Goal: Task Accomplishment & Management: Manage account settings

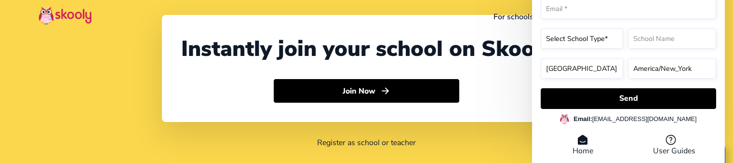
select select "91"
select select "[GEOGRAPHIC_DATA]"
select select "[GEOGRAPHIC_DATA]/[GEOGRAPHIC_DATA]"
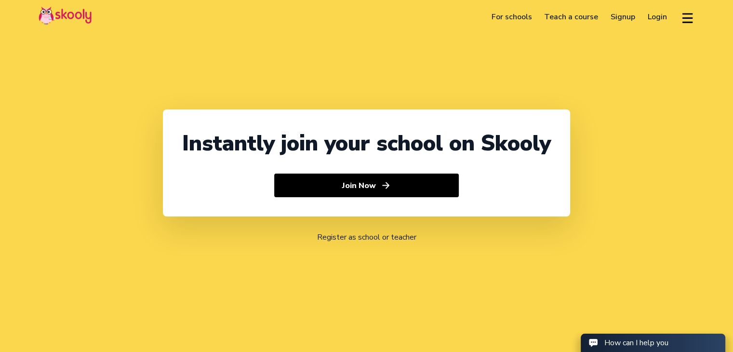
select select "91"
select select "[GEOGRAPHIC_DATA]"
select select "[GEOGRAPHIC_DATA]/[GEOGRAPHIC_DATA]"
click at [653, 16] on link "Login" at bounding box center [658, 16] width 32 height 15
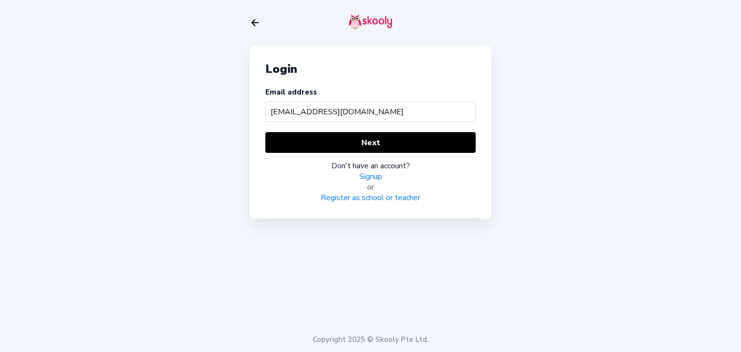
drag, startPoint x: 381, startPoint y: 114, endPoint x: 382, endPoint y: 124, distance: 10.6
click at [382, 124] on div "Email address barcatest@mailinator.com" at bounding box center [370, 106] width 210 height 39
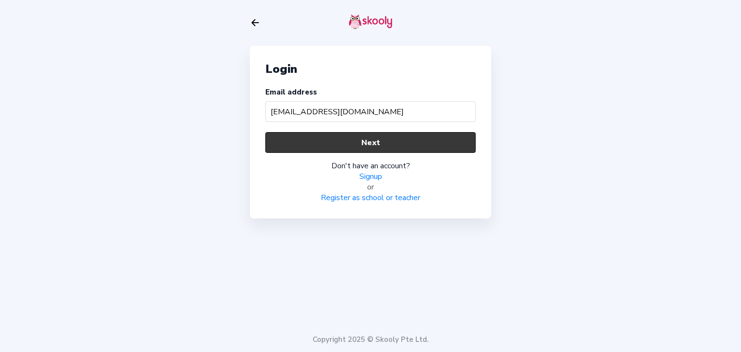
type input "barcatest@mailinator.com"
click at [381, 136] on button "Next" at bounding box center [370, 142] width 210 height 21
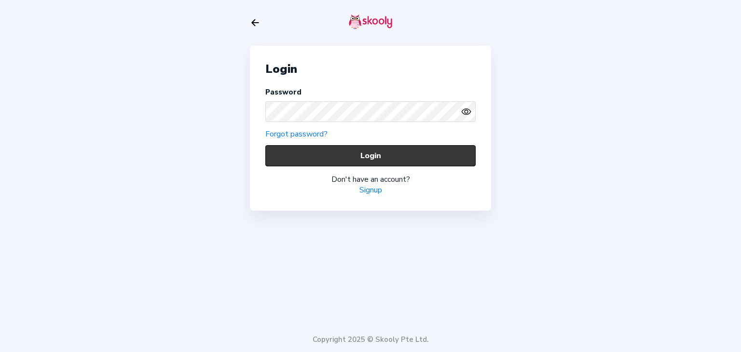
click at [341, 157] on button "Login" at bounding box center [370, 155] width 210 height 21
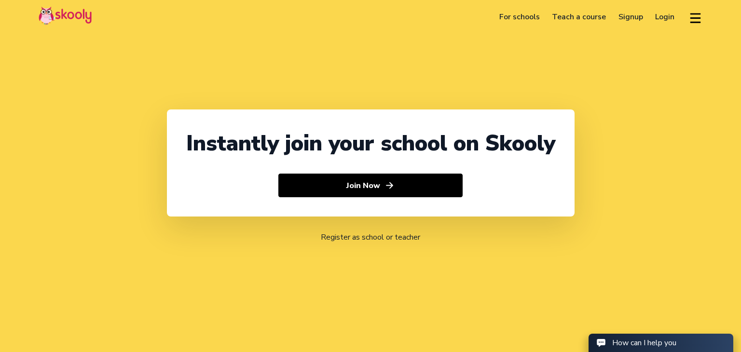
select select "91"
select select "[GEOGRAPHIC_DATA]"
select select "[GEOGRAPHIC_DATA]/[GEOGRAPHIC_DATA]"
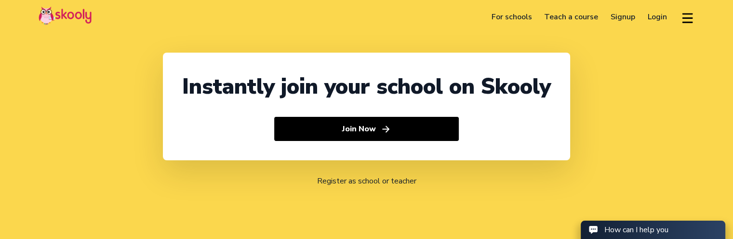
select select "91"
select select "[GEOGRAPHIC_DATA]"
select select "[GEOGRAPHIC_DATA]/[GEOGRAPHIC_DATA]"
